Goal: Register for event/course

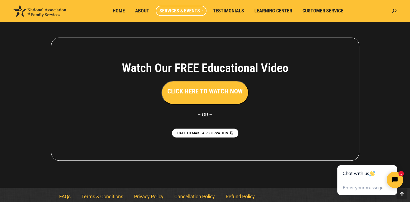
scroll to position [525, 0]
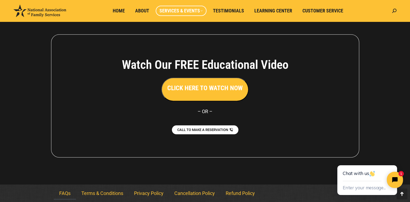
click at [65, 191] on link "FAQs" at bounding box center [65, 193] width 22 height 12
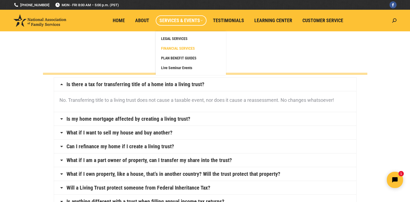
click at [180, 46] on span "FINANCIAL SERVICES" at bounding box center [178, 48] width 34 height 5
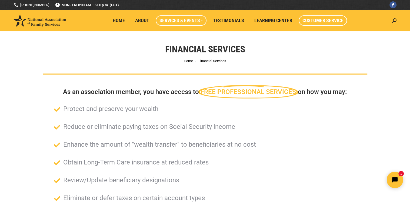
click at [319, 21] on span "Customer Service" at bounding box center [323, 21] width 41 height 6
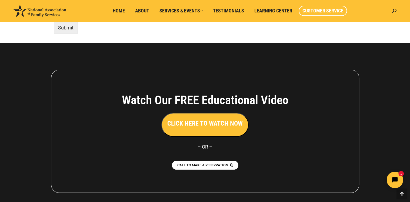
scroll to position [457, 0]
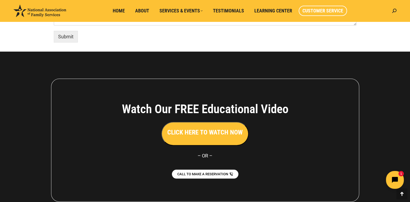
click at [392, 178] on button "Open chat widget" at bounding box center [395, 180] width 18 height 18
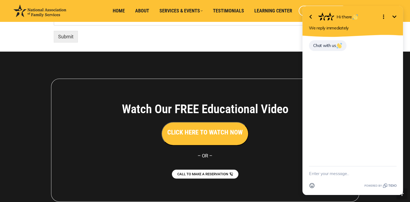
click at [394, 15] on icon "Minimize" at bounding box center [394, 17] width 6 height 6
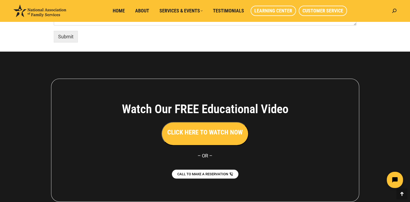
click at [266, 11] on span "Learning Center" at bounding box center [273, 11] width 38 height 6
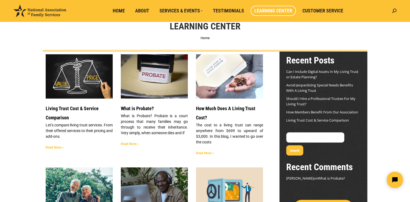
scroll to position [19, 0]
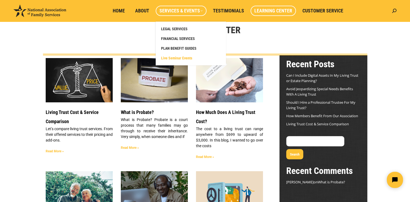
click at [176, 58] on span "Live Seminar Events" at bounding box center [176, 58] width 31 height 5
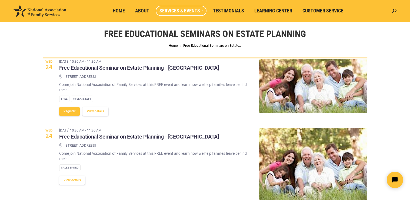
scroll to position [13, 0]
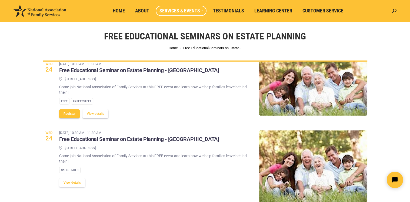
click at [72, 181] on button "View details" at bounding box center [72, 182] width 26 height 9
click at [141, 9] on span "About" at bounding box center [142, 11] width 14 height 6
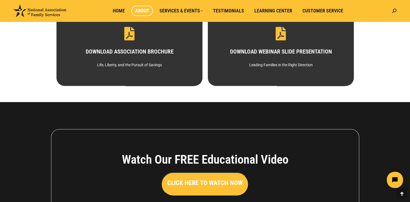
scroll to position [322, 0]
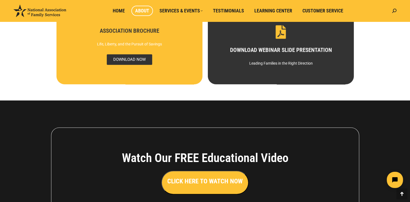
click at [121, 57] on span "DOWNLOAD NOW" at bounding box center [129, 59] width 45 height 11
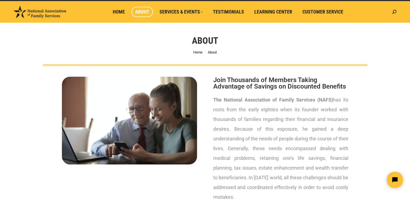
scroll to position [0, 0]
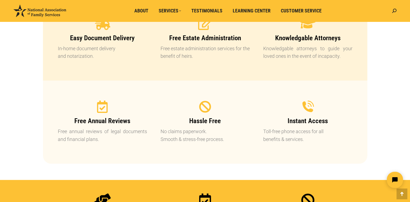
scroll to position [579, 0]
